Goal: Information Seeking & Learning: Learn about a topic

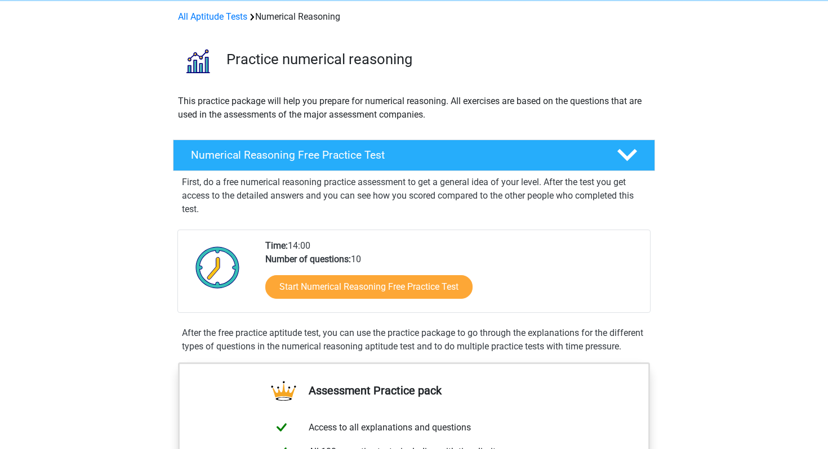
scroll to position [78, 0]
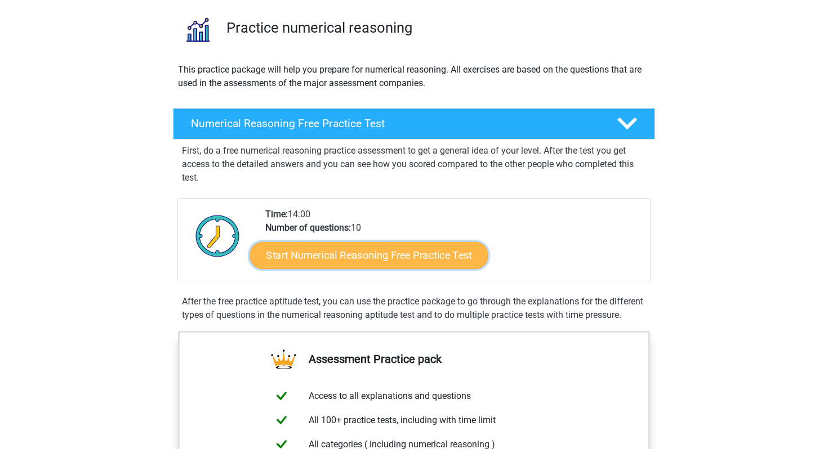
click at [396, 256] on link "Start Numerical Reasoning Free Practice Test" at bounding box center [369, 255] width 238 height 27
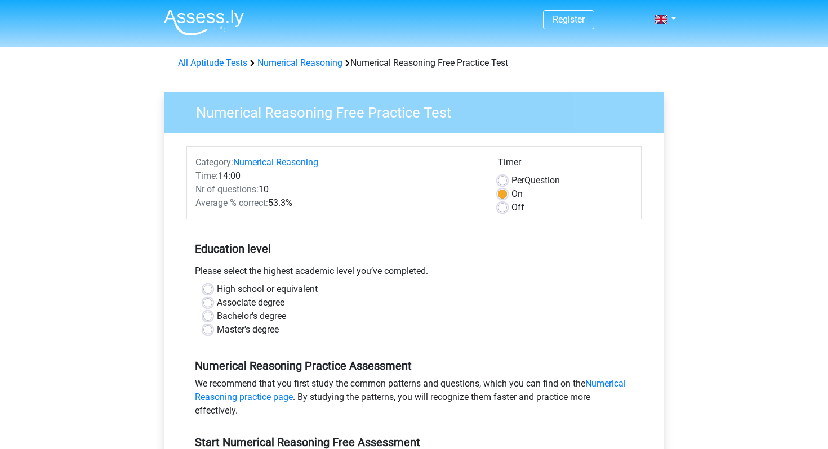
scroll to position [45, 0]
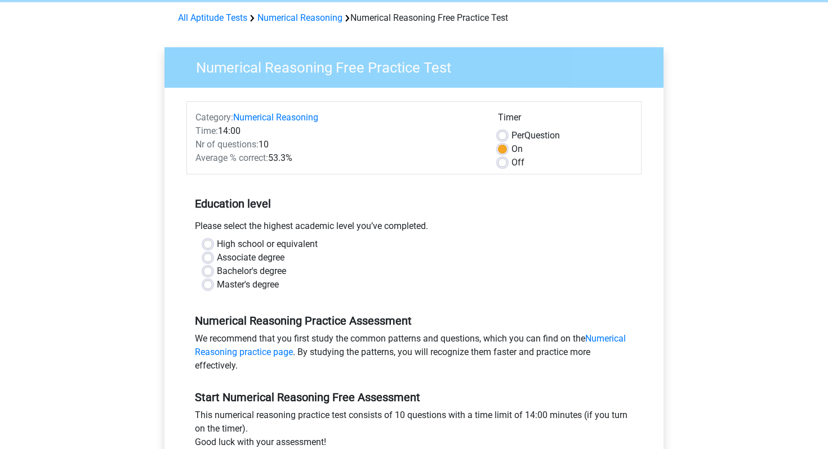
click at [217, 284] on label "Master's degree" at bounding box center [248, 285] width 62 height 14
click at [205, 284] on input "Master's degree" at bounding box center [207, 283] width 9 height 11
radio input "true"
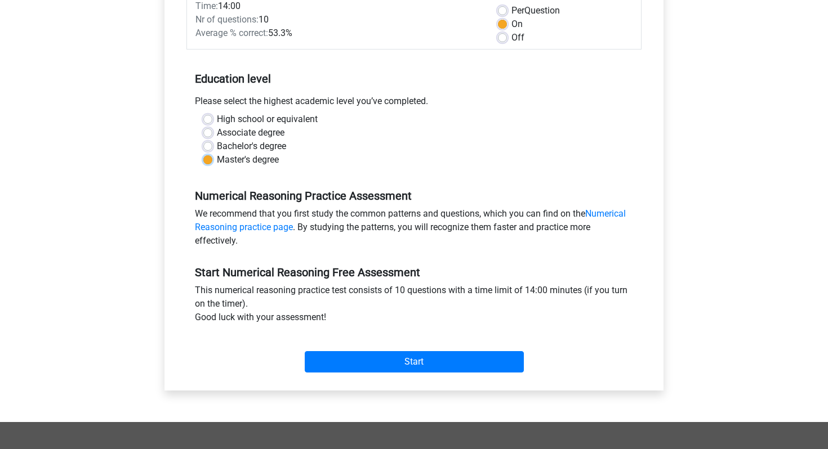
scroll to position [175, 0]
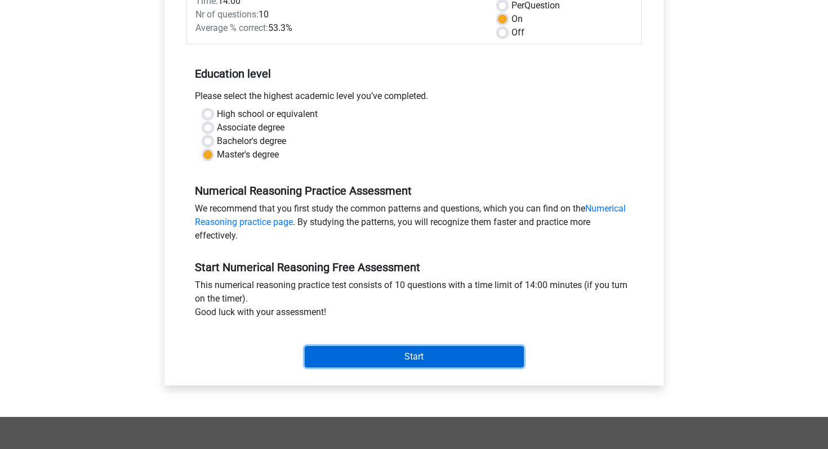
click at [354, 351] on input "Start" at bounding box center [414, 356] width 219 height 21
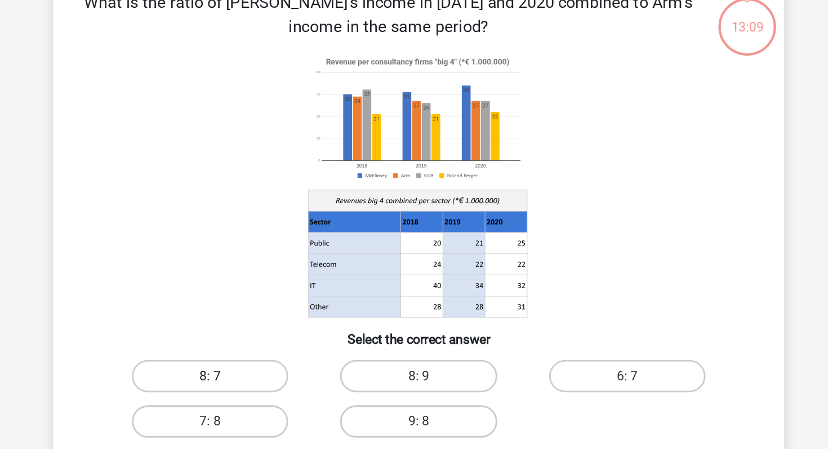
click at [285, 326] on label "8: 7" at bounding box center [269, 329] width 109 height 23
click at [277, 329] on input "8: 7" at bounding box center [272, 332] width 7 height 7
radio input "true"
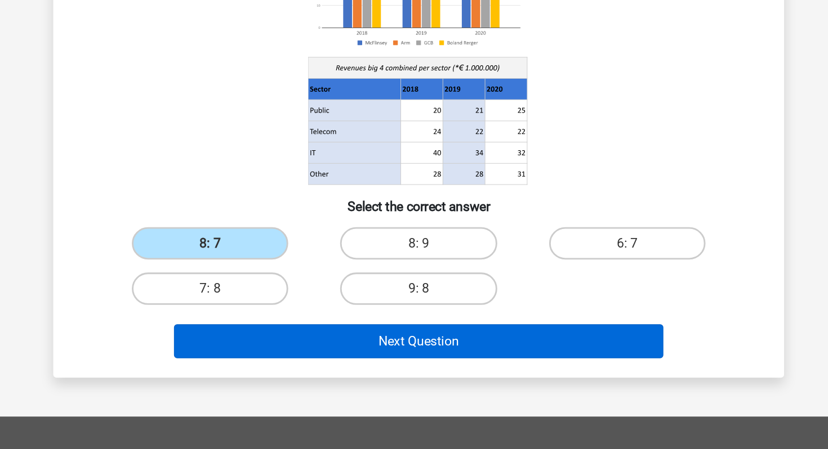
scroll to position [52, 0]
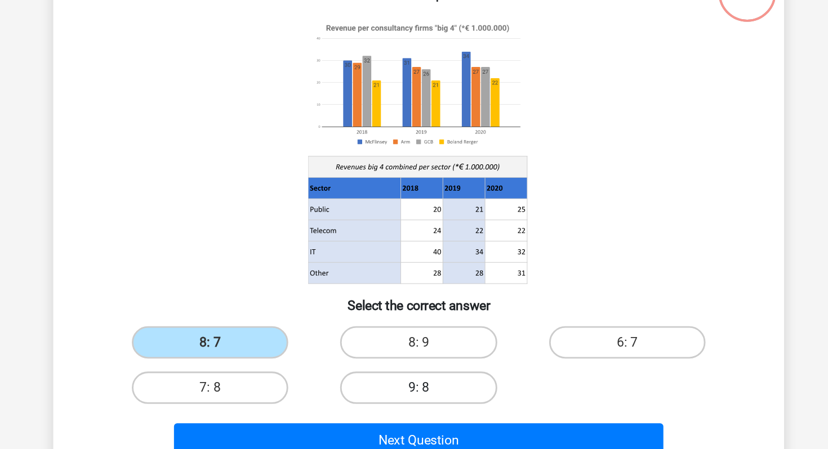
click at [375, 304] on label "9: 8" at bounding box center [413, 308] width 109 height 23
click at [414, 309] on input "9: 8" at bounding box center [417, 312] width 7 height 7
radio input "true"
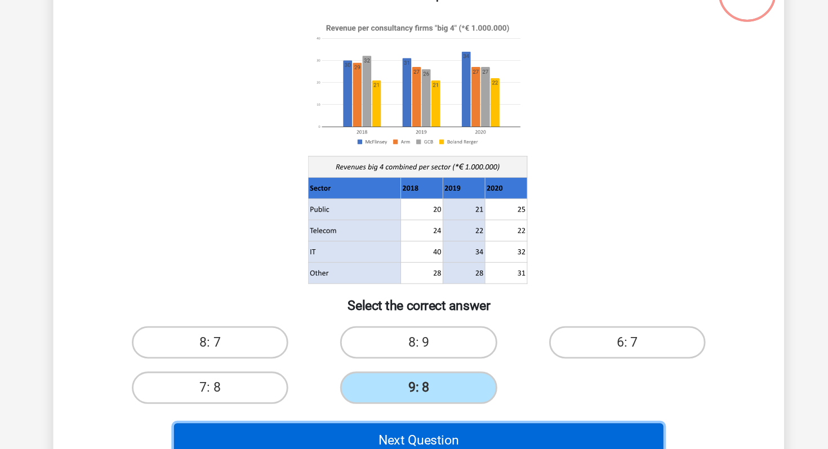
click at [364, 341] on button "Next Question" at bounding box center [414, 345] width 341 height 24
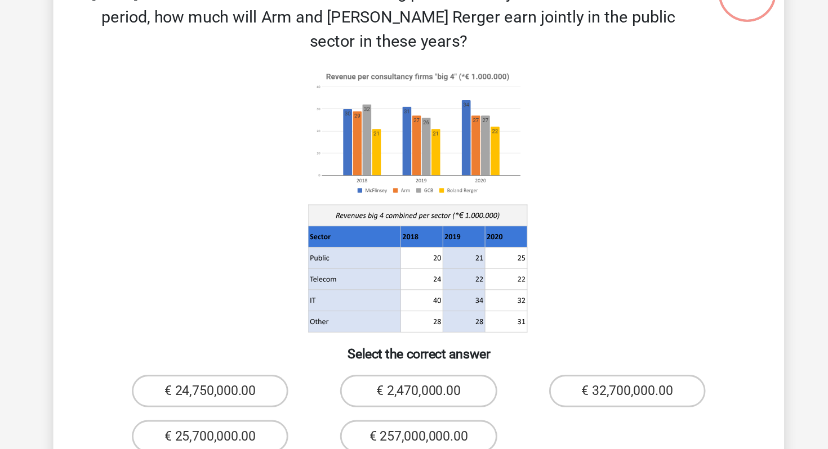
scroll to position [52, 0]
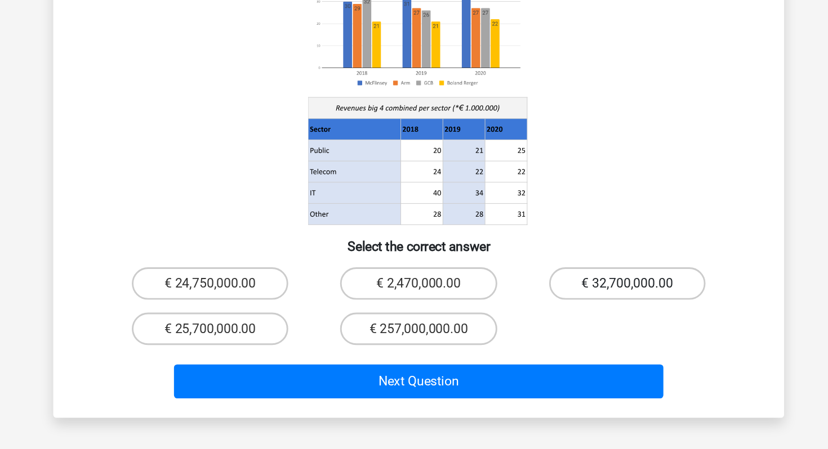
click at [551, 300] on label "€ 32,700,000.00" at bounding box center [559, 311] width 109 height 23
click at [559, 311] on input "€ 32,700,000.00" at bounding box center [562, 314] width 7 height 7
radio input "true"
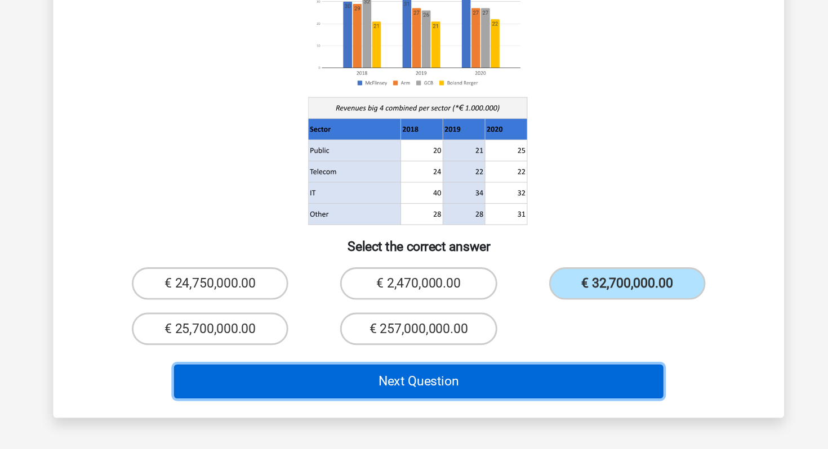
click at [451, 371] on button "Next Question" at bounding box center [414, 380] width 341 height 24
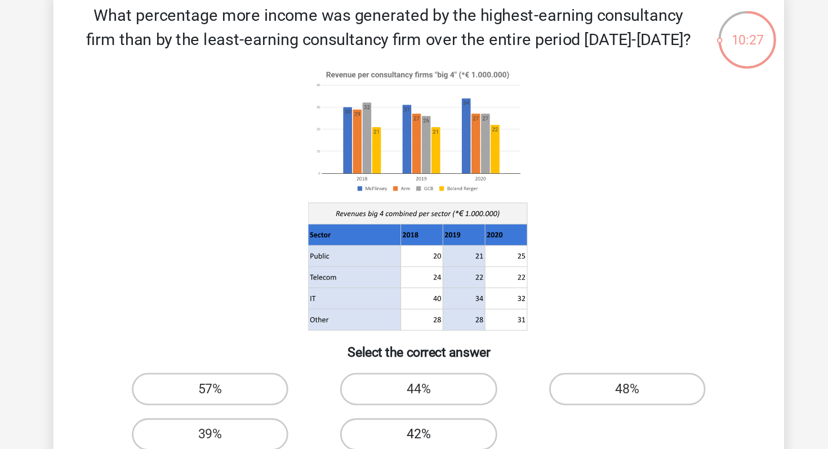
click at [436, 305] on label "42%" at bounding box center [413, 309] width 109 height 23
click at [421, 309] on input "42%" at bounding box center [417, 312] width 7 height 7
radio input "true"
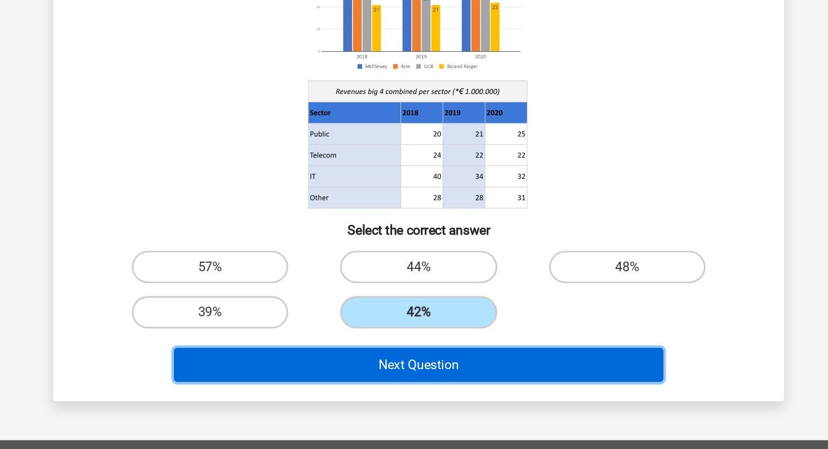
click at [423, 346] on button "Next Question" at bounding box center [414, 346] width 341 height 24
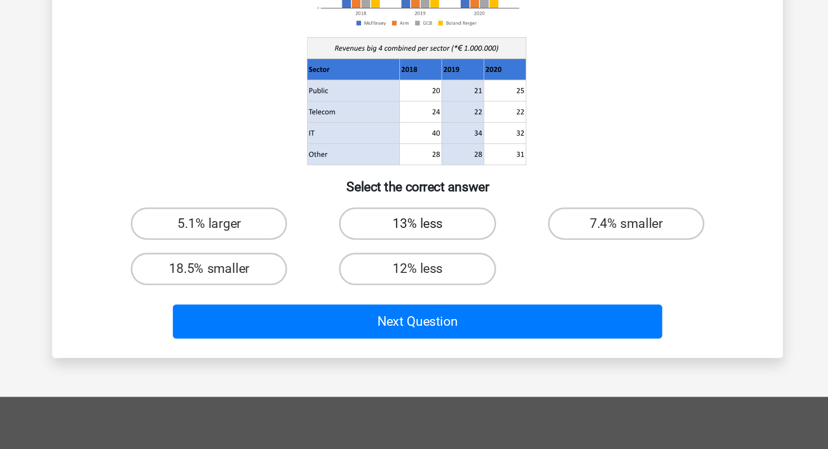
click at [394, 280] on label "13% less" at bounding box center [413, 277] width 109 height 23
click at [414, 280] on input "13% less" at bounding box center [417, 281] width 7 height 7
radio input "true"
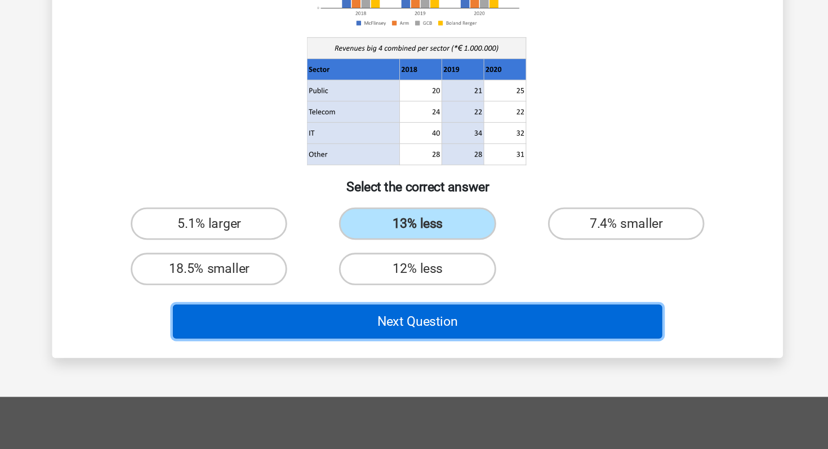
click at [381, 355] on button "Next Question" at bounding box center [414, 346] width 341 height 24
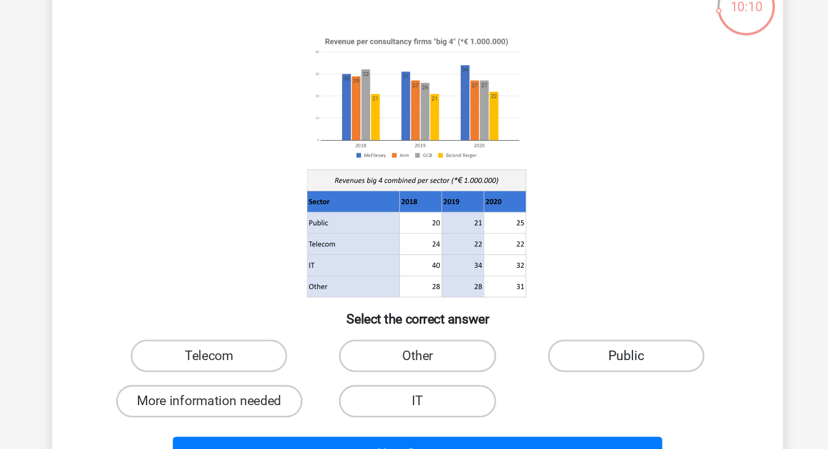
click at [530, 274] on label "Public" at bounding box center [559, 277] width 109 height 23
click at [559, 278] on input "Public" at bounding box center [562, 281] width 7 height 7
radio input "true"
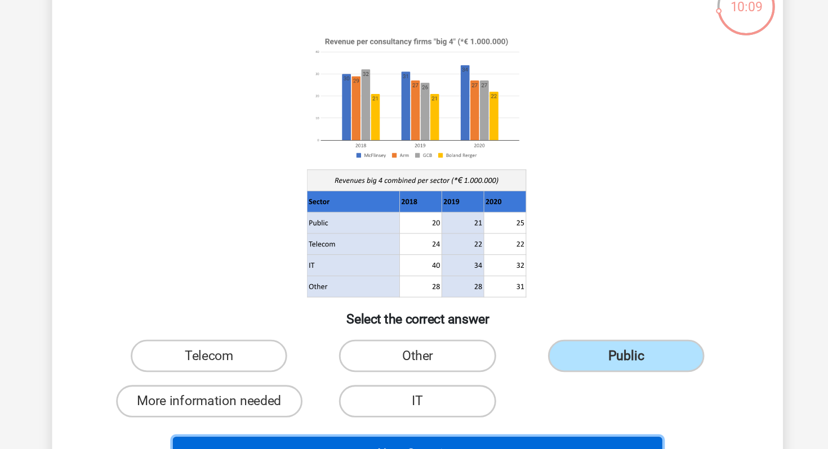
click at [480, 337] on button "Next Question" at bounding box center [414, 346] width 341 height 24
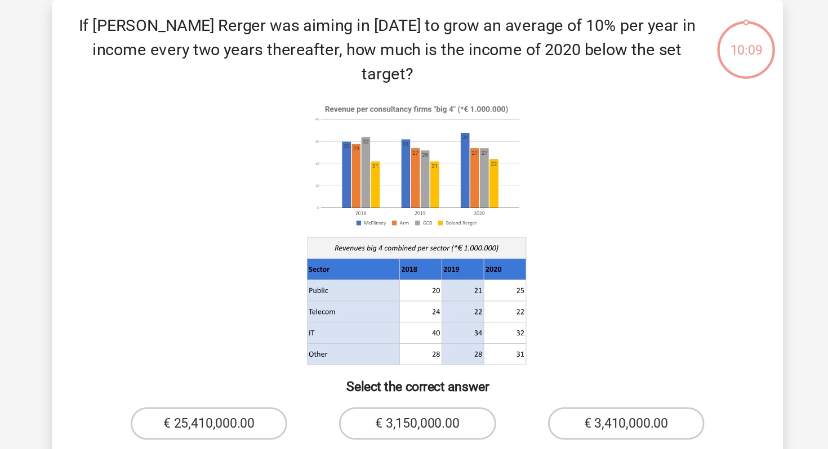
scroll to position [46, 0]
